Goal: Information Seeking & Learning: Learn about a topic

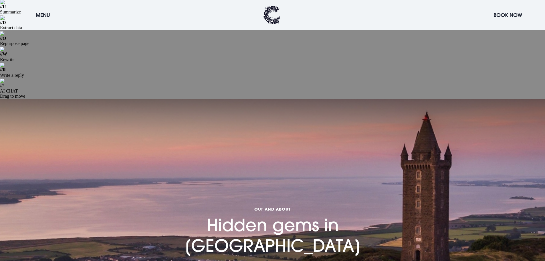
scroll to position [143, 0]
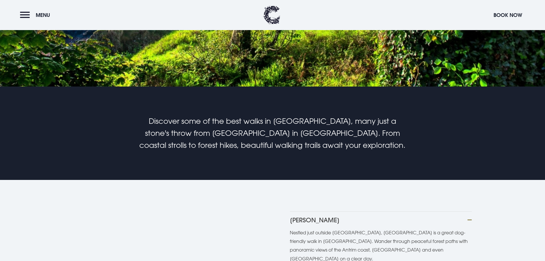
scroll to position [315, 0]
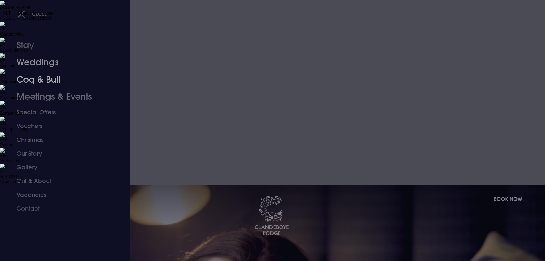
click at [35, 62] on link "Weddings" at bounding box center [62, 62] width 90 height 17
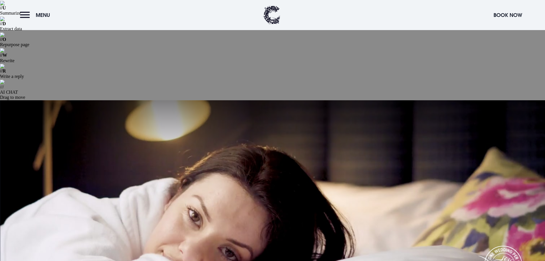
scroll to position [86, 0]
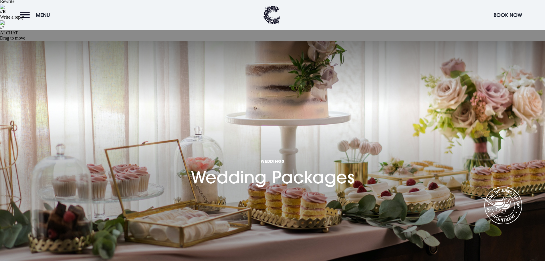
scroll to position [143, 0]
